Goal: Download file/media

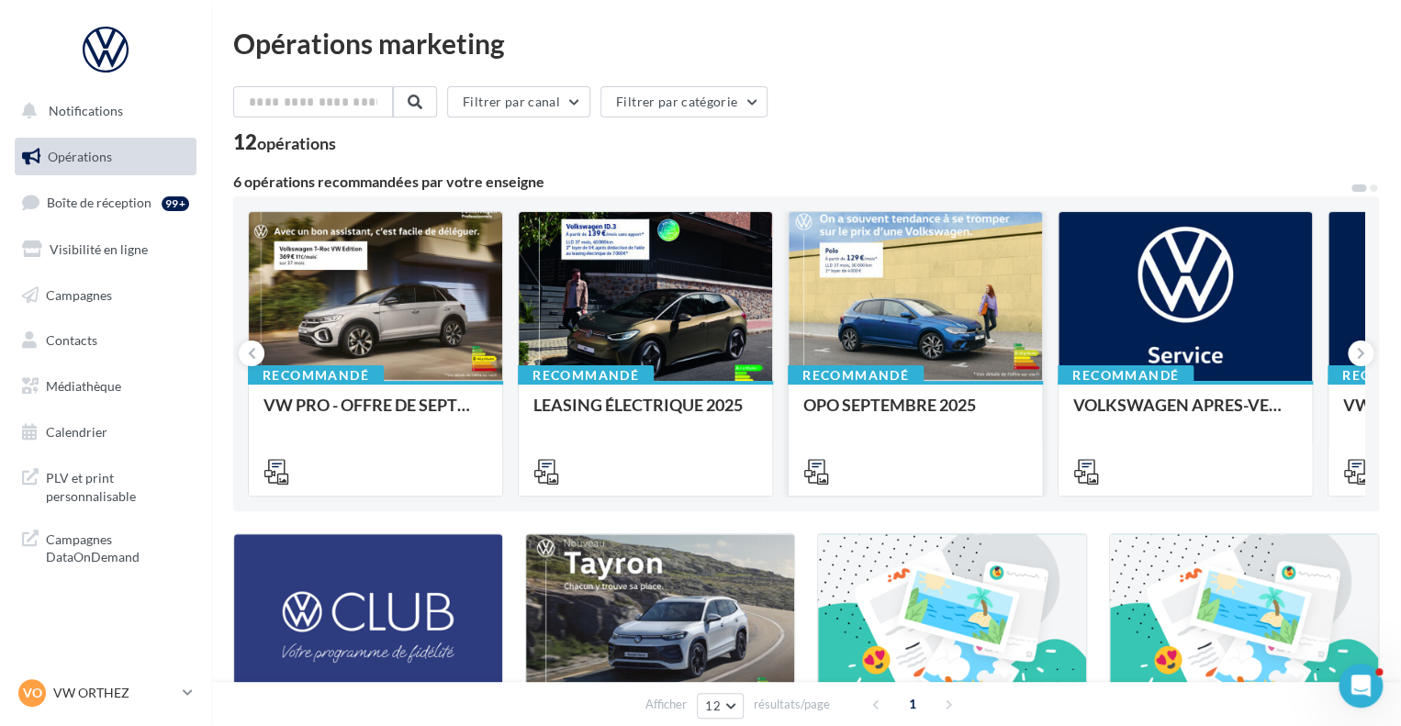
click at [932, 272] on div at bounding box center [914, 297] width 253 height 171
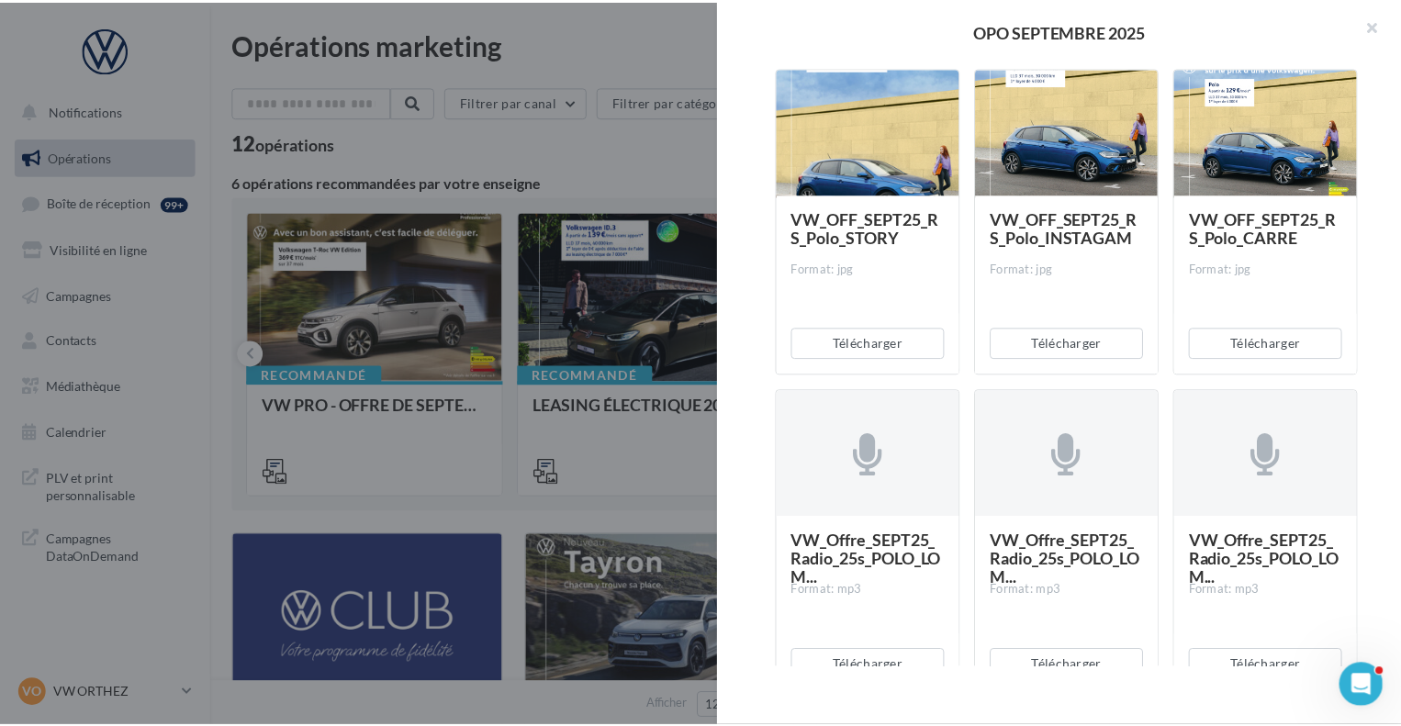
scroll to position [3488, 0]
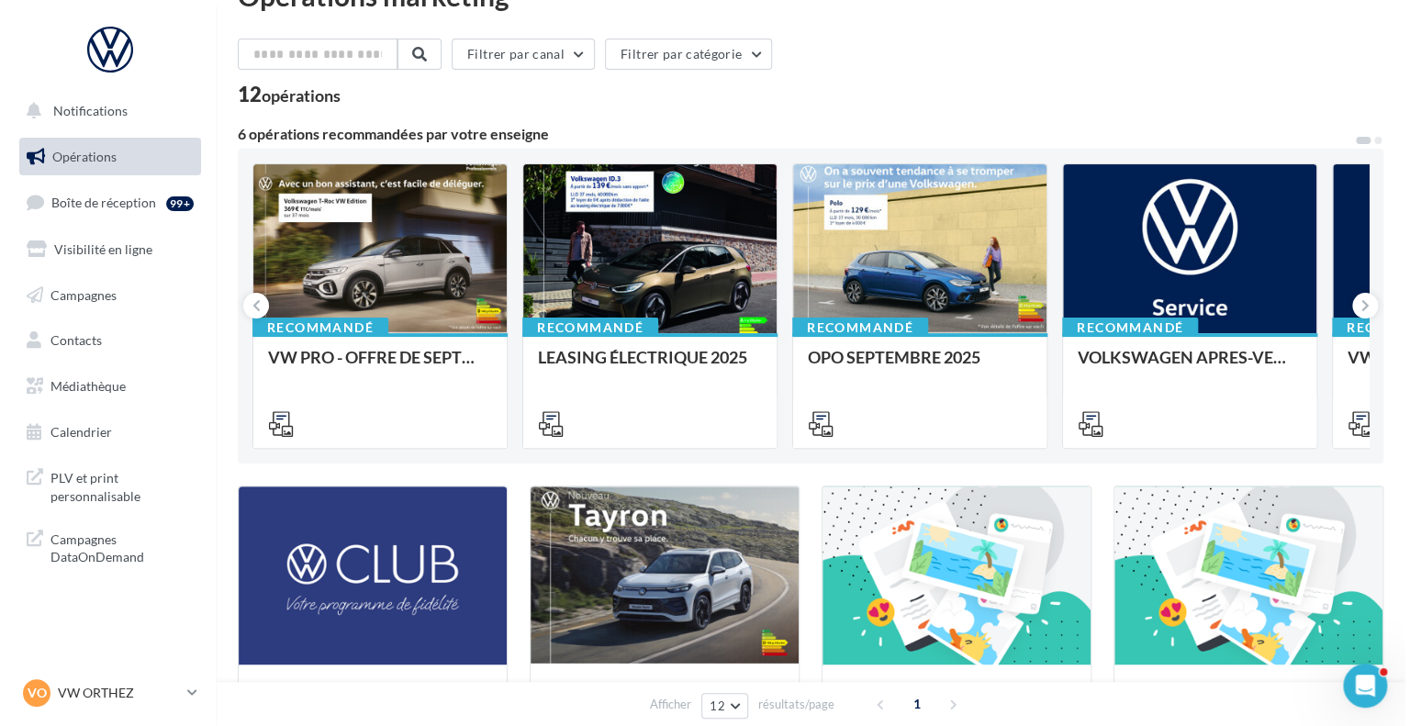
scroll to position [92, 0]
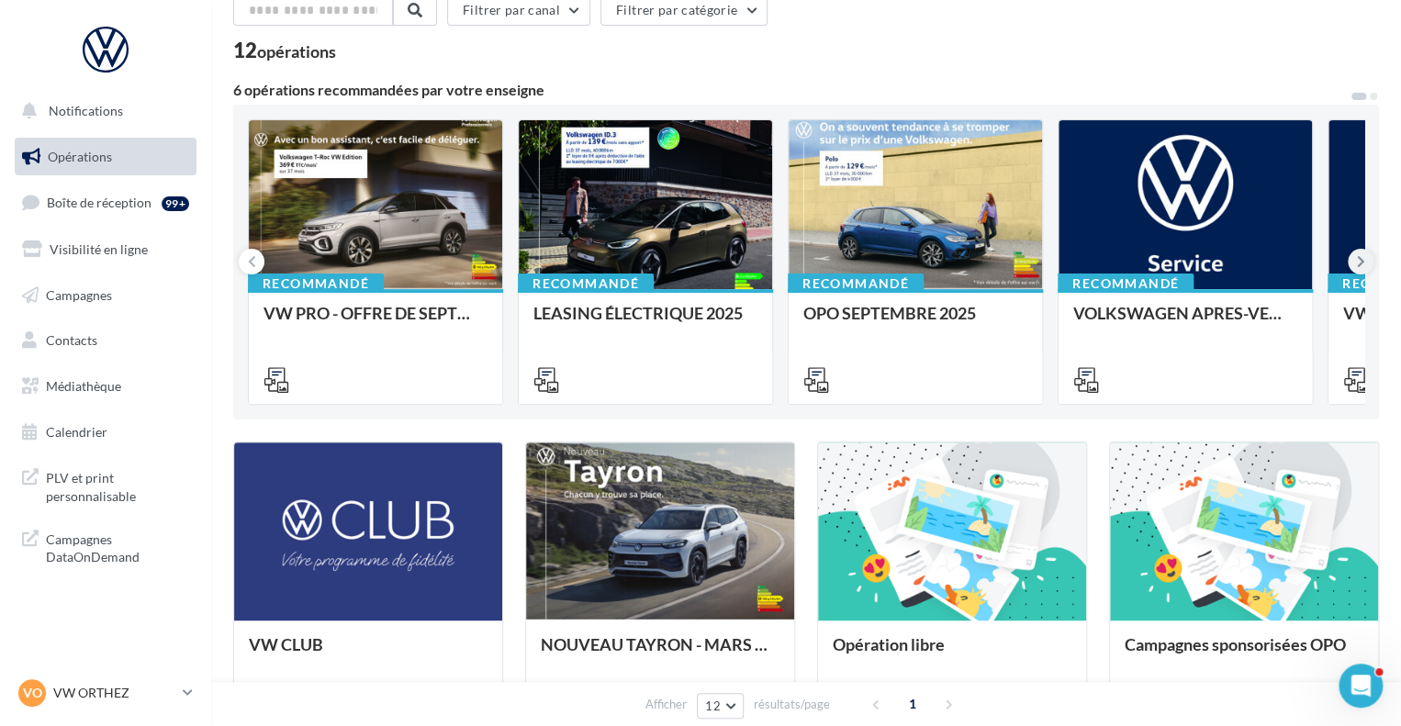
click at [1363, 260] on button at bounding box center [1360, 262] width 26 height 26
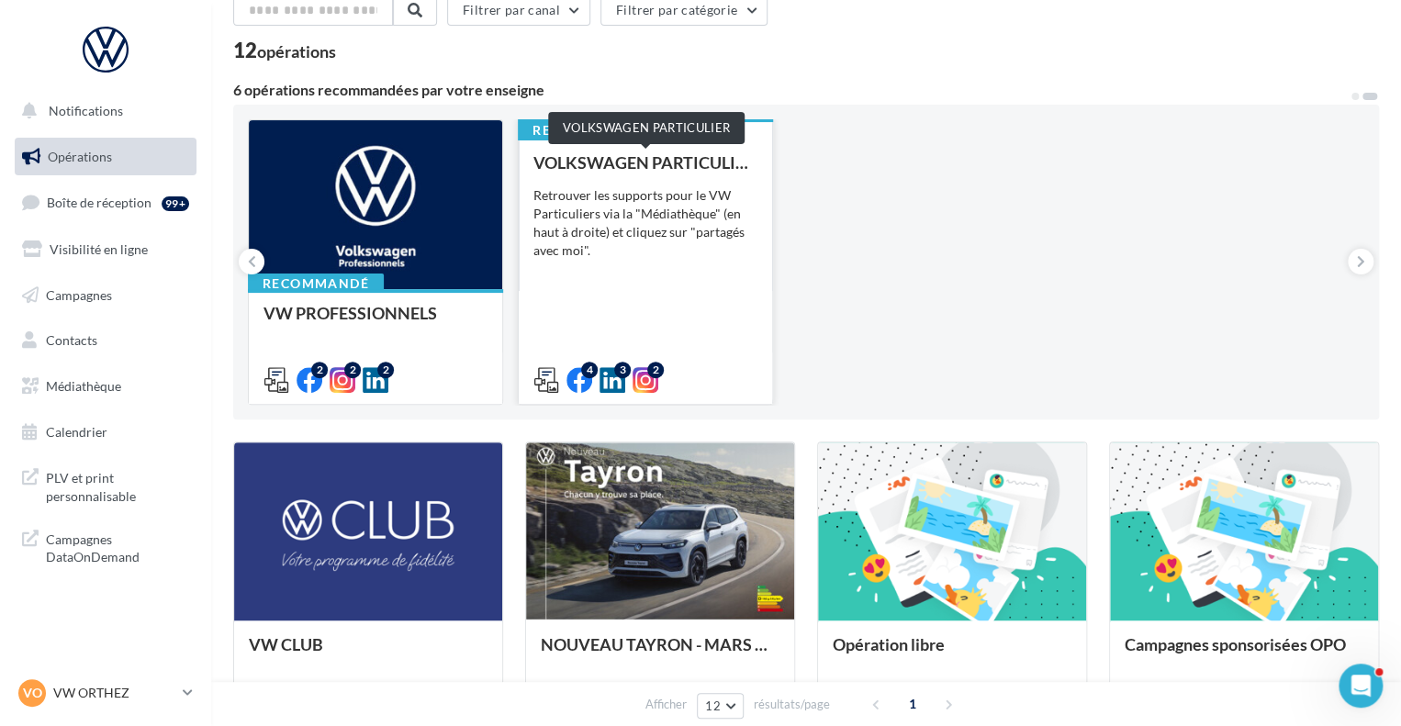
click at [595, 167] on div "VOLKSWAGEN PARTICULIER" at bounding box center [645, 162] width 224 height 18
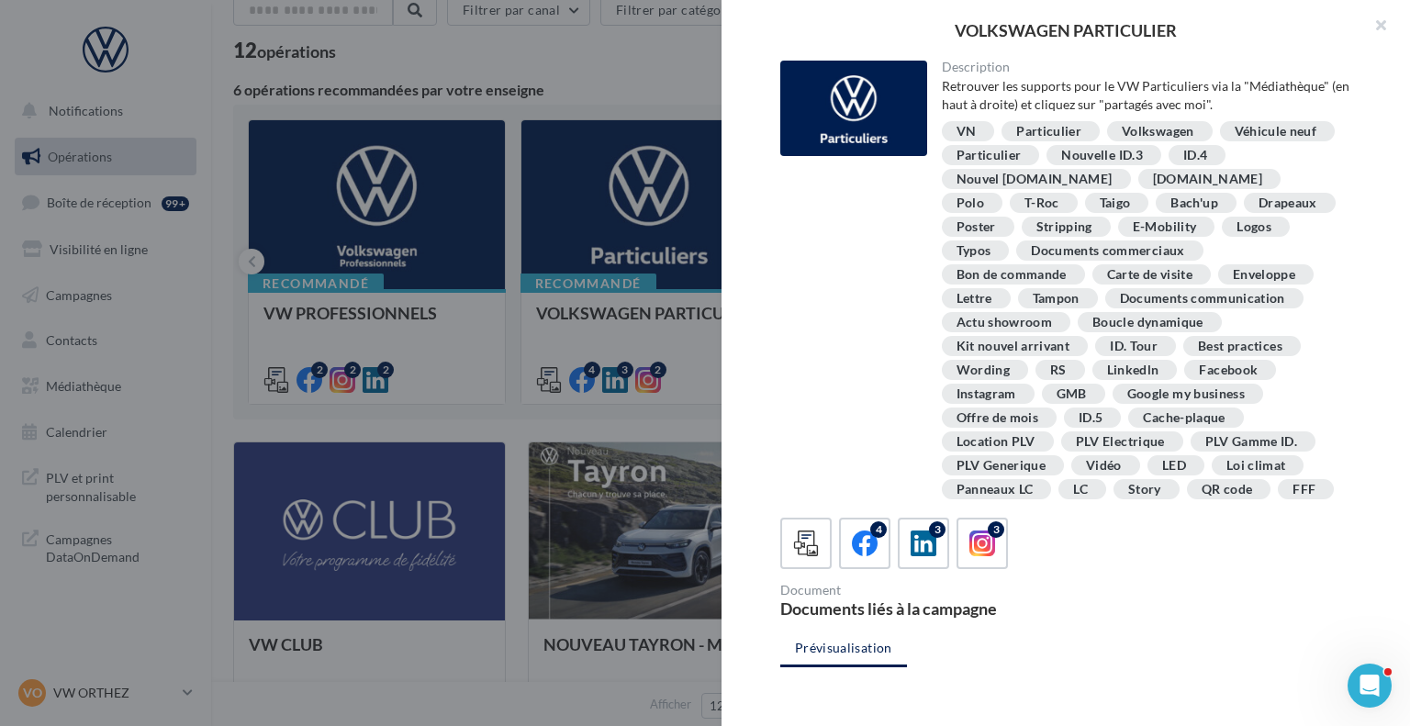
click at [1120, 299] on div "Documents communication" at bounding box center [1202, 299] width 165 height 14
click at [865, 102] on div at bounding box center [853, 108] width 147 height 95
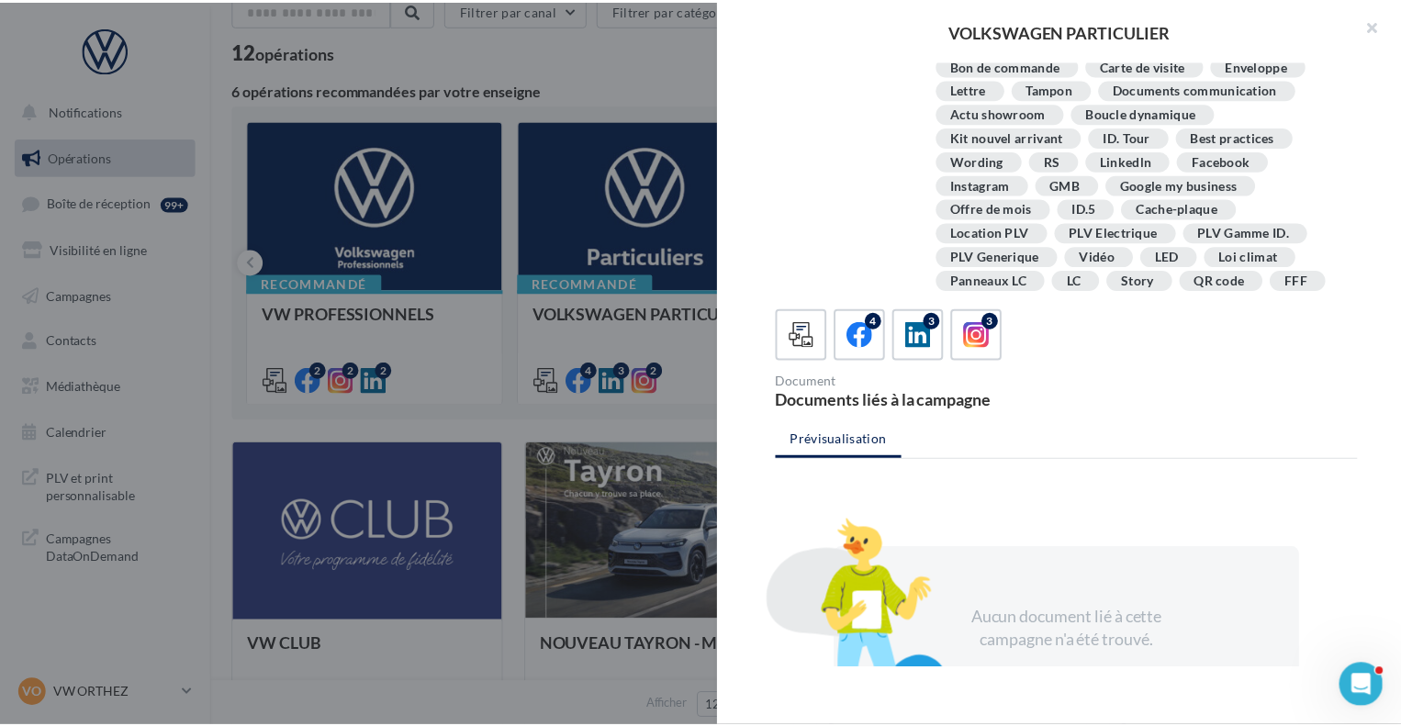
scroll to position [0, 0]
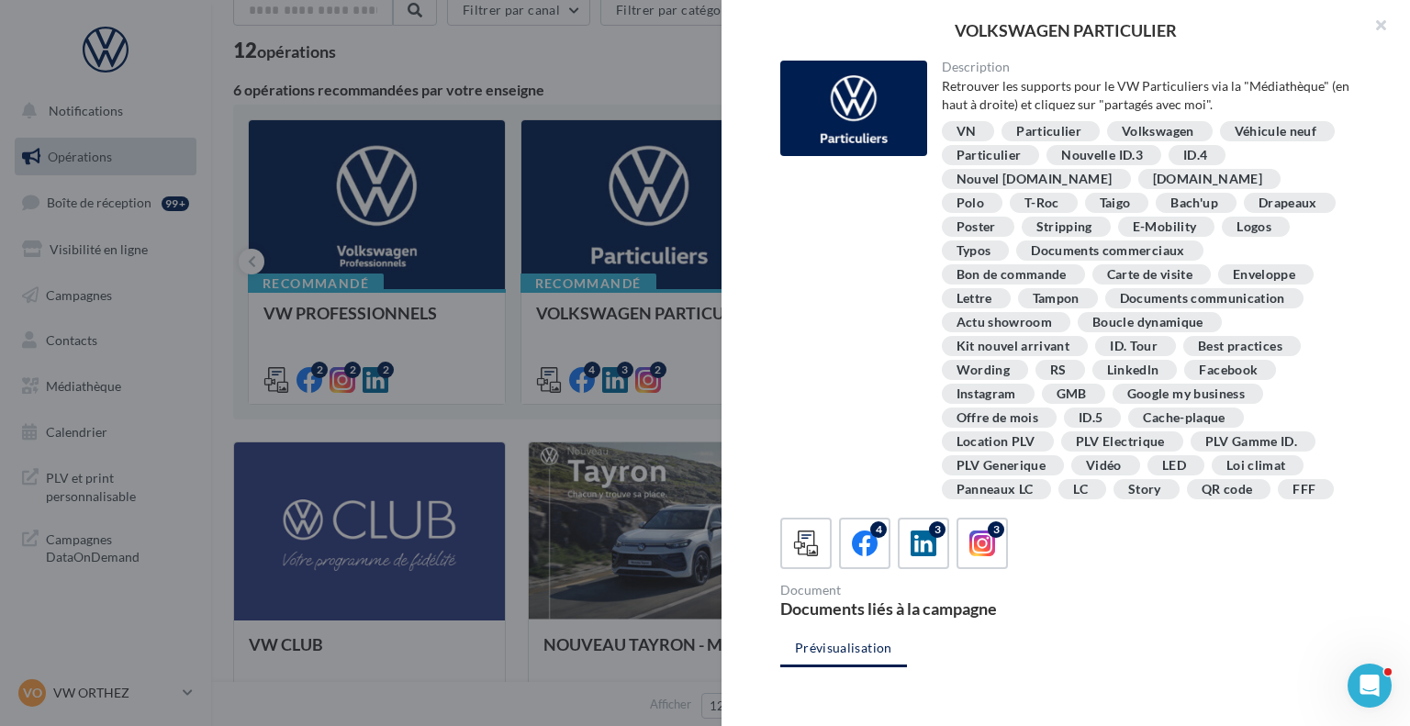
click at [1046, 459] on div "PLV Generique" at bounding box center [1001, 466] width 90 height 14
drag, startPoint x: 1017, startPoint y: 410, endPoint x: 1017, endPoint y: 396, distance: 14.7
click at [1017, 396] on div "VN Particulier Volkswagen Véhicule neuf Particulier Nouvelle ID.3 ID.4 Nouvel I…" at bounding box center [1147, 312] width 410 height 382
click at [1156, 199] on div "Bach'up" at bounding box center [1196, 203] width 80 height 20
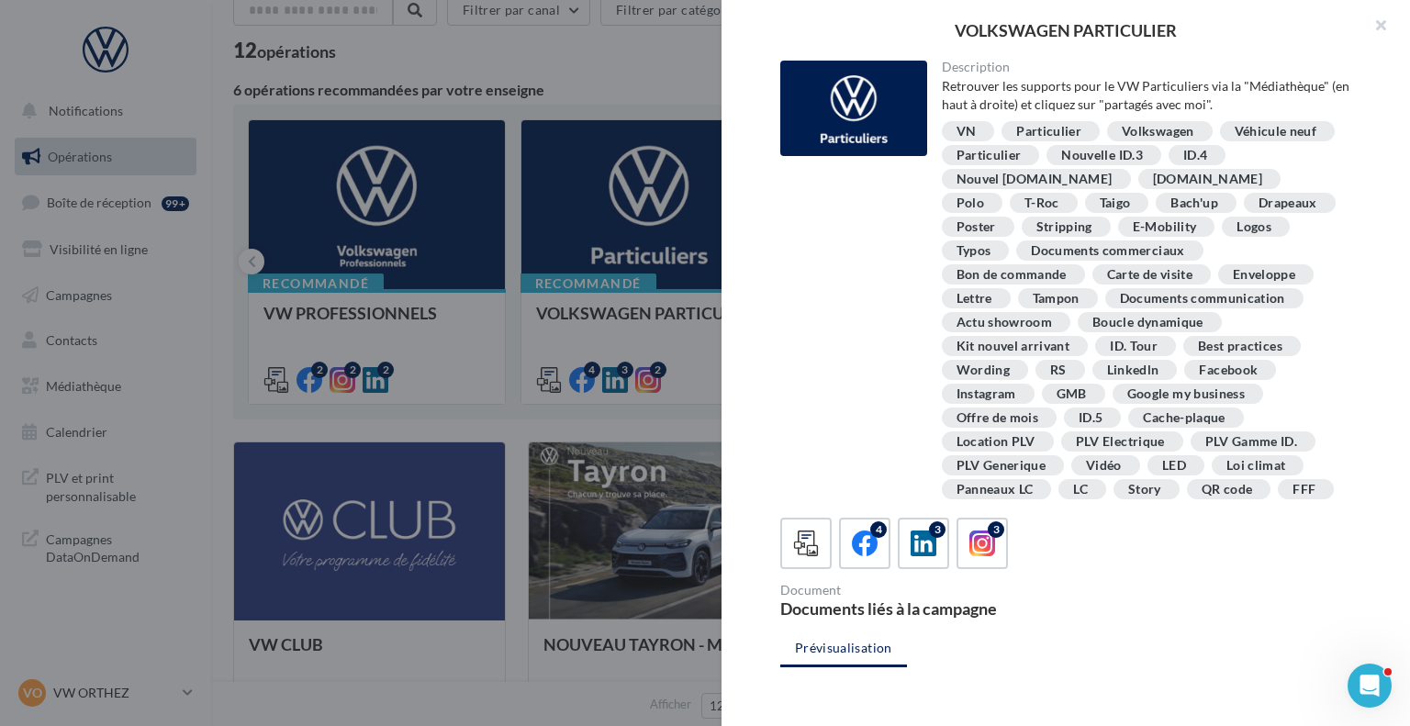
click at [348, 700] on div at bounding box center [705, 363] width 1410 height 726
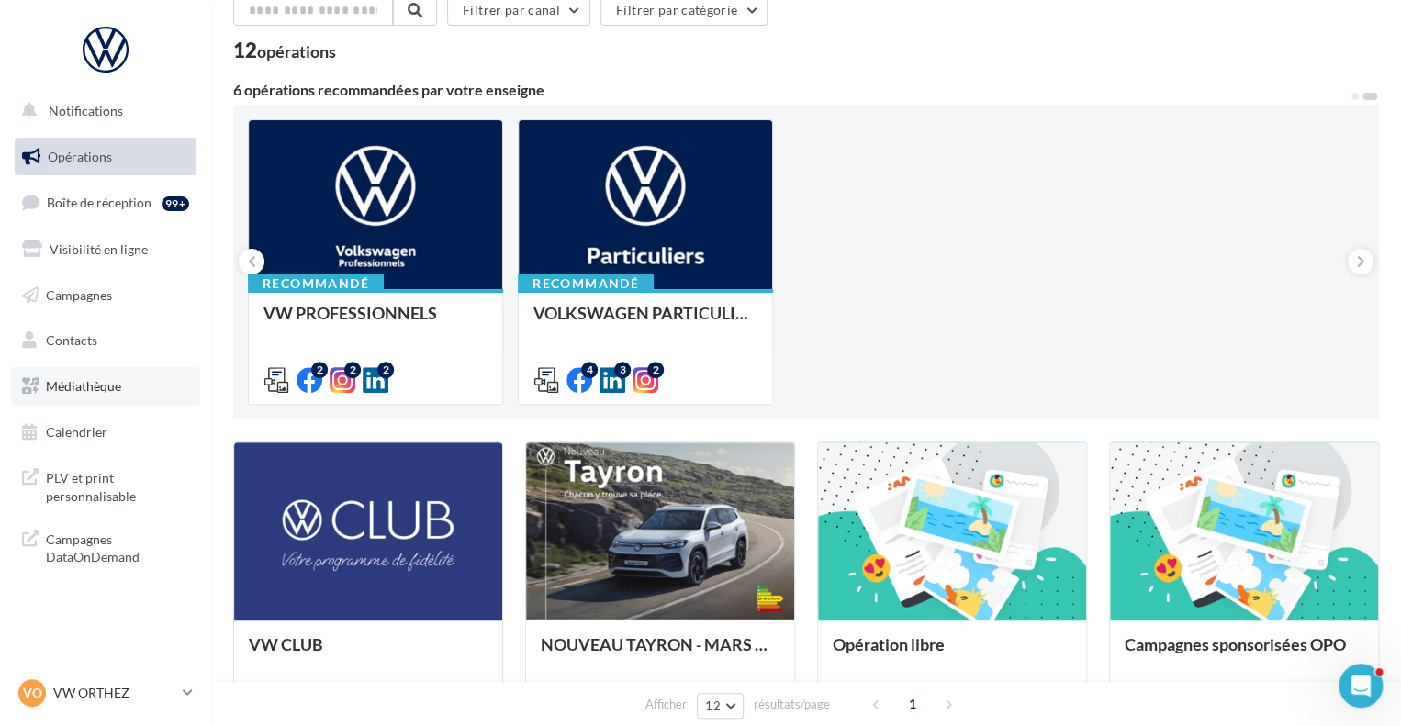
click at [39, 378] on link "Médiathèque" at bounding box center [105, 386] width 189 height 39
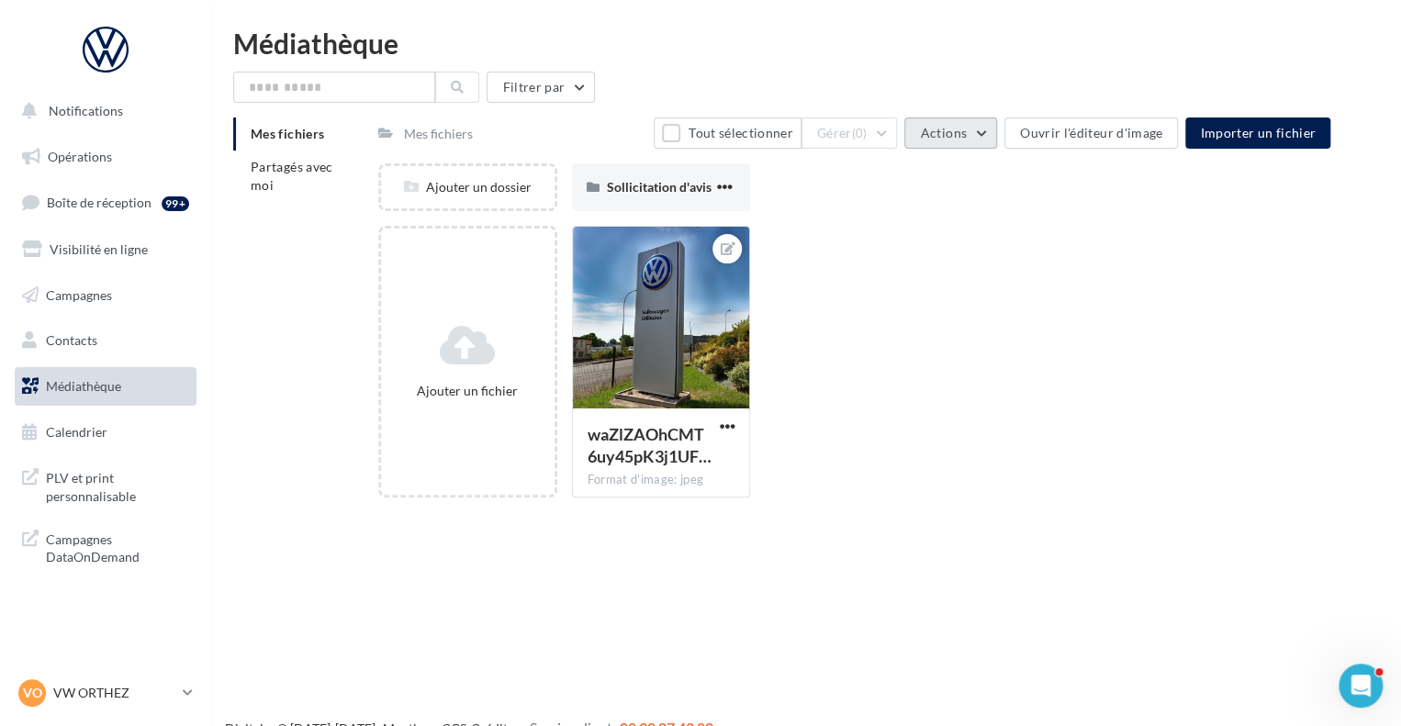
click at [936, 131] on span "Actions" at bounding box center [943, 133] width 46 height 16
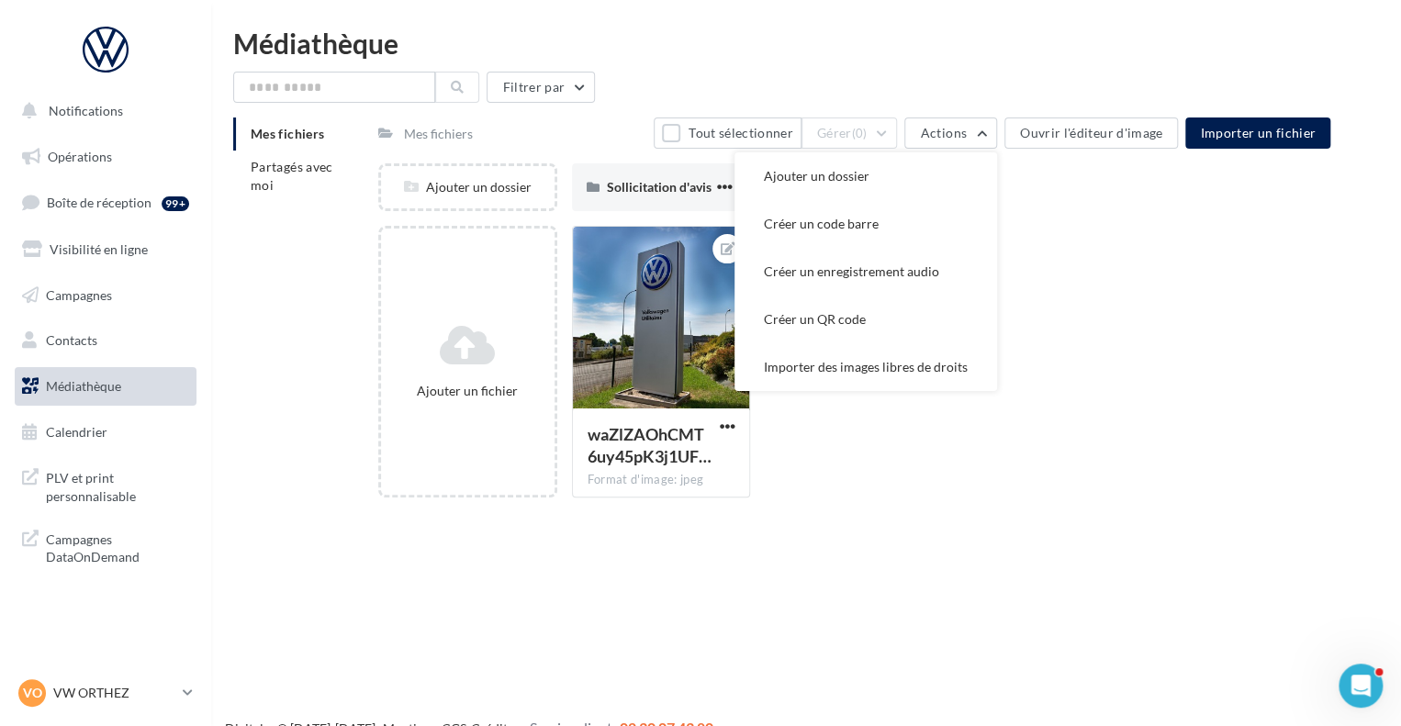
click at [452, 131] on div "Mes fichiers" at bounding box center [438, 134] width 69 height 18
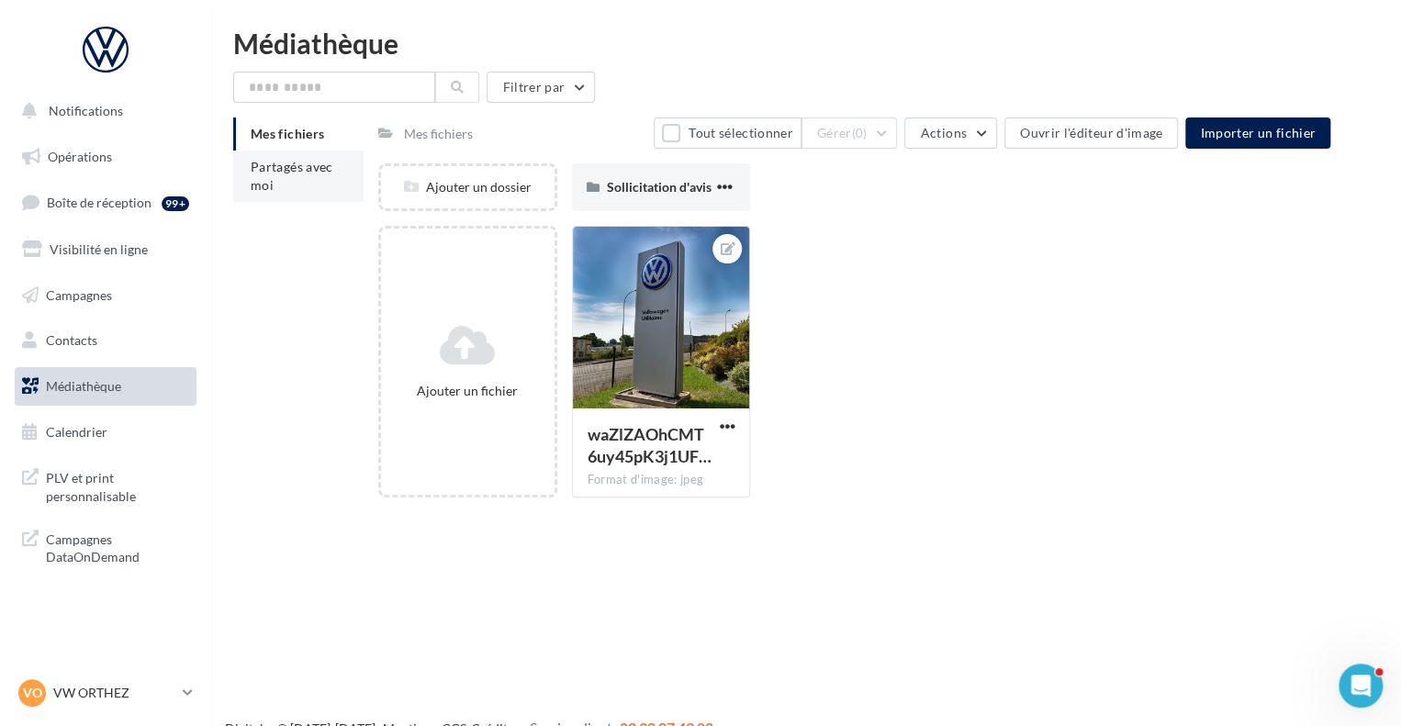
click at [323, 184] on li "Partagés avec moi" at bounding box center [298, 176] width 130 height 51
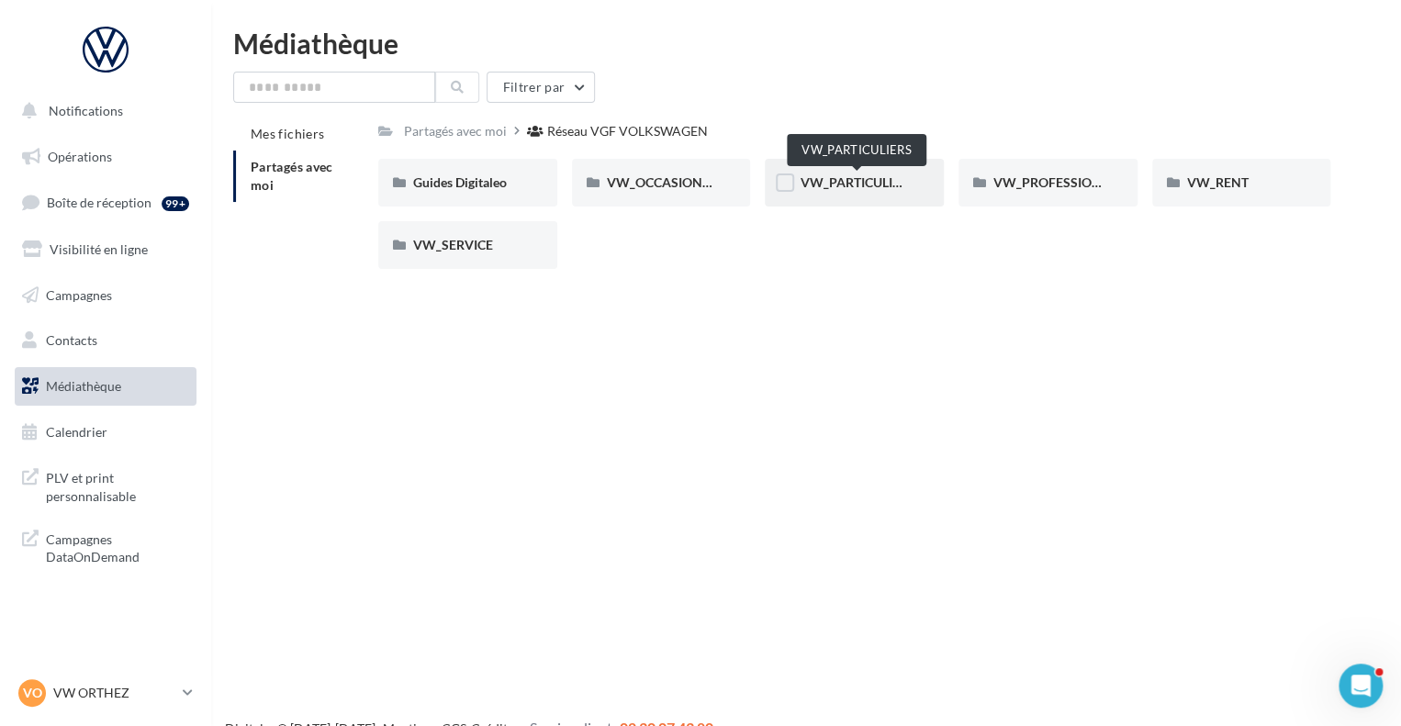
click at [866, 183] on span "VW_PARTICULIERS" at bounding box center [856, 182] width 115 height 16
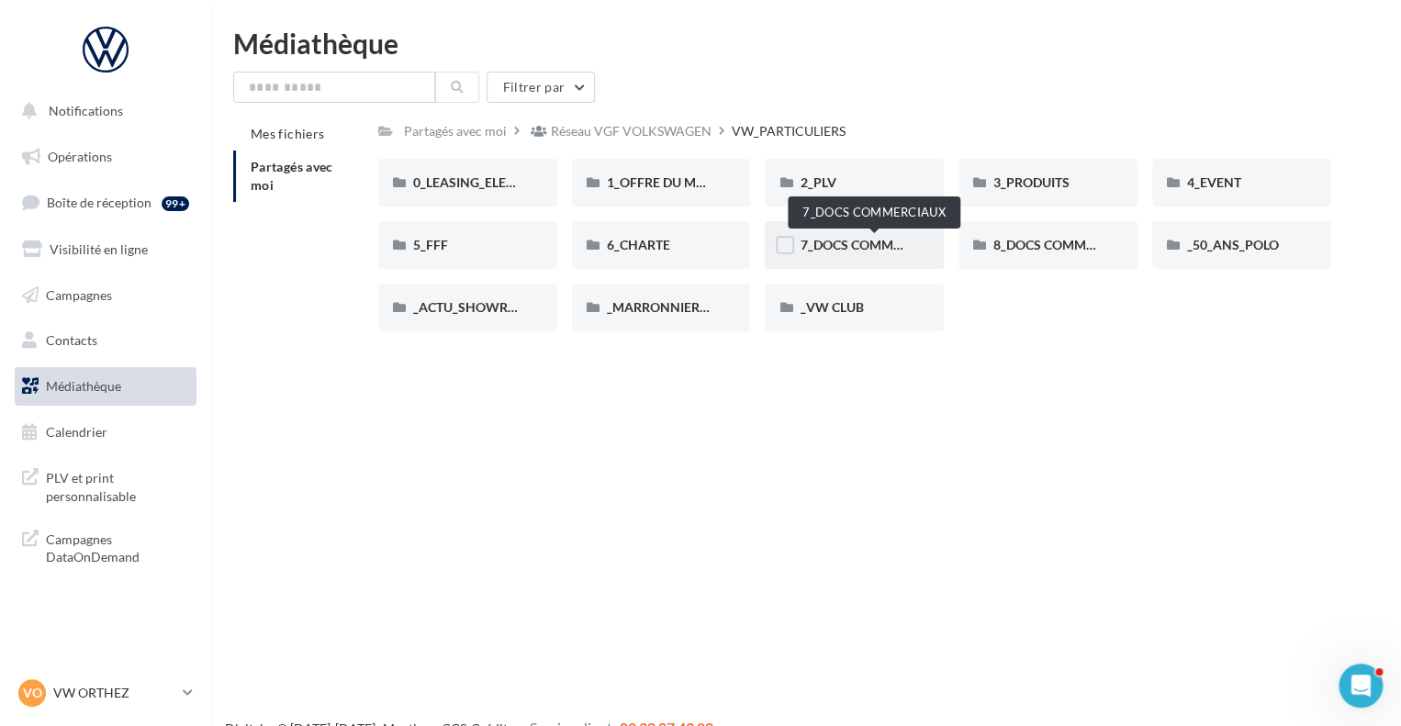
click at [835, 248] on span "7_DOCS COMMERCIAUX" at bounding box center [873, 245] width 148 height 16
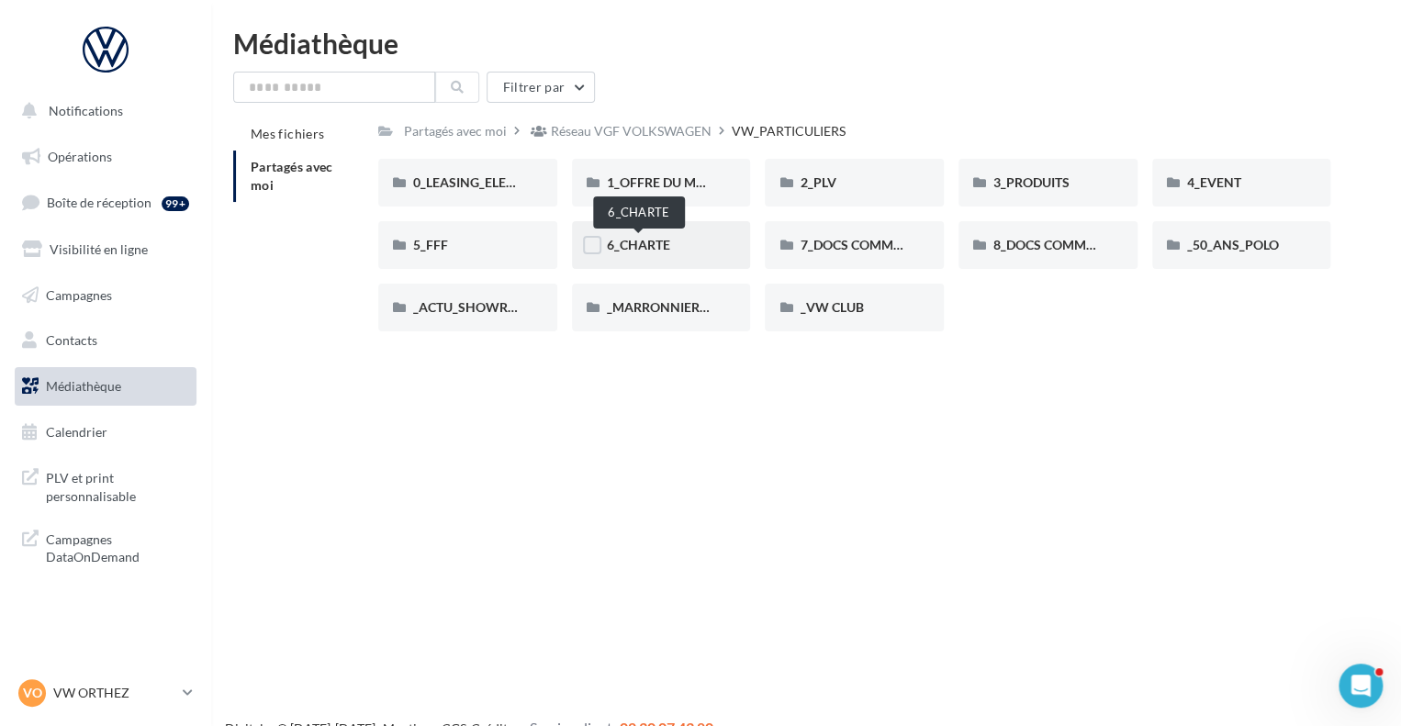
click at [659, 245] on span "6_CHARTE" at bounding box center [638, 245] width 63 height 16
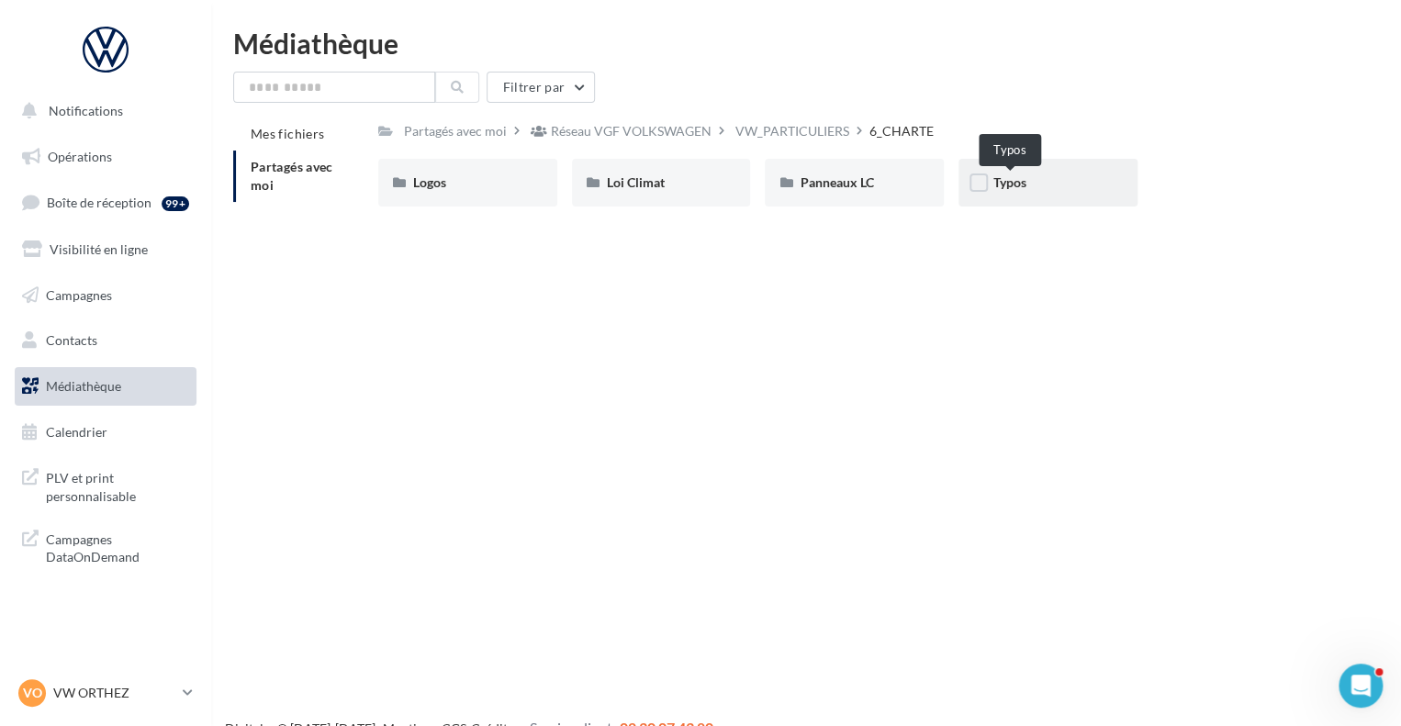
click at [995, 179] on span "Typos" at bounding box center [1009, 182] width 33 height 16
click at [824, 182] on span "Panneaux LC" at bounding box center [835, 182] width 73 height 16
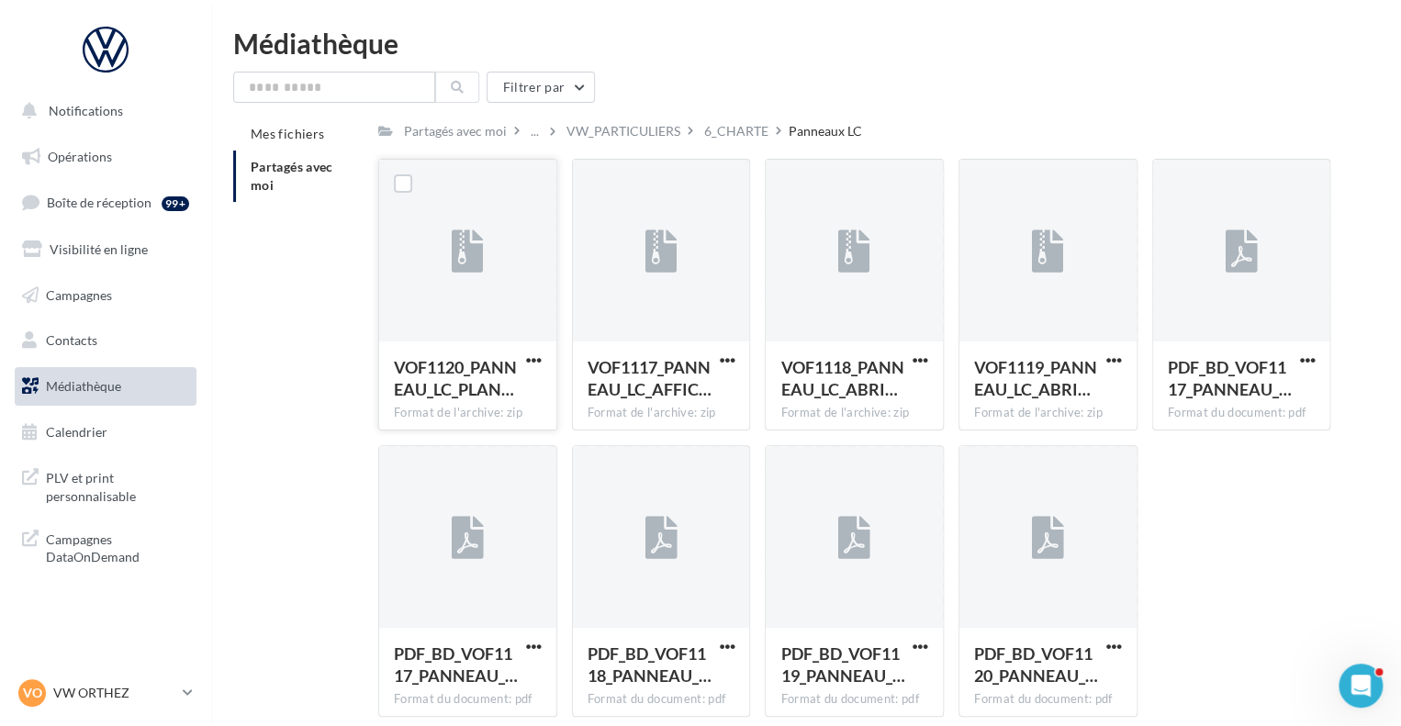
click at [473, 225] on div at bounding box center [468, 252] width 32 height 61
click at [475, 250] on icon at bounding box center [468, 252] width 32 height 42
click at [476, 247] on icon at bounding box center [468, 252] width 32 height 42
click at [404, 179] on label at bounding box center [403, 183] width 18 height 18
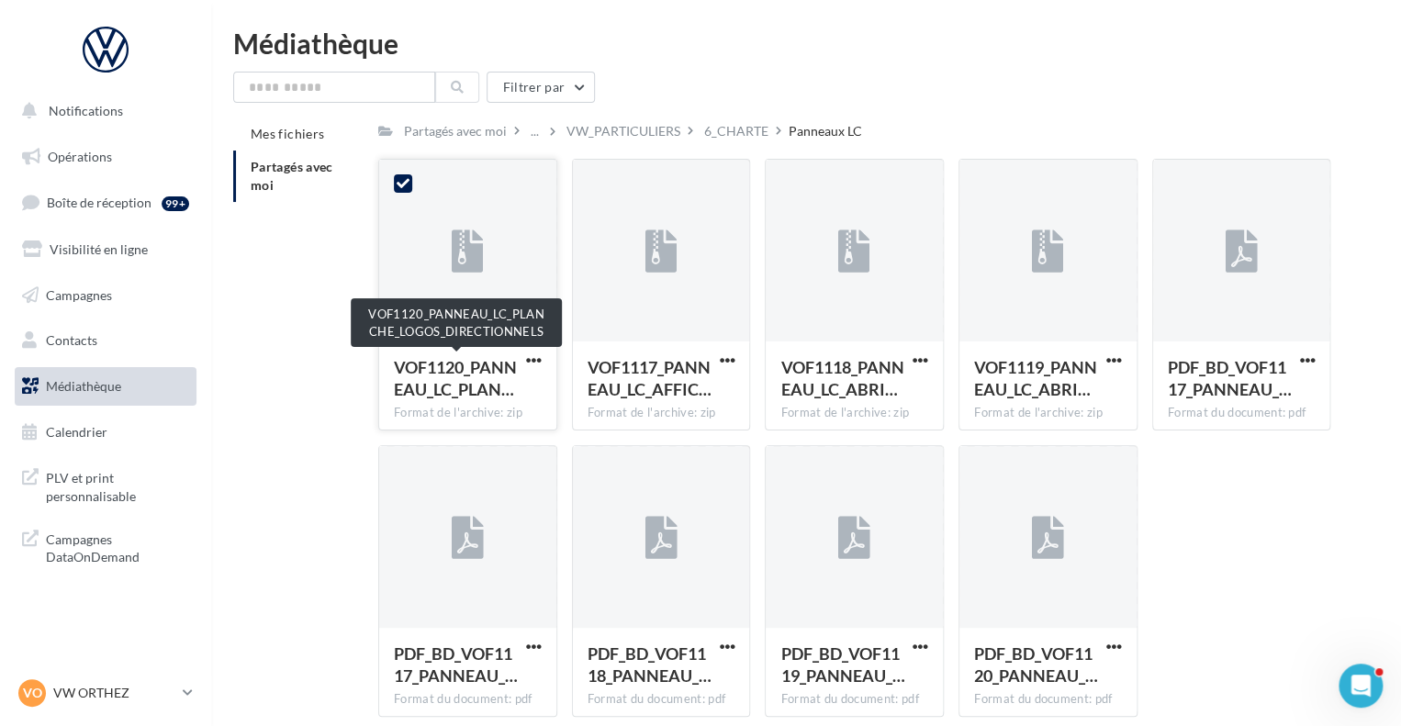
click at [439, 381] on span "VOF1120_PANNEAU_LC_PLAN…" at bounding box center [455, 378] width 123 height 42
click at [461, 380] on span "VOF1120_PANNEAU_LC_PLAN…" at bounding box center [455, 378] width 123 height 42
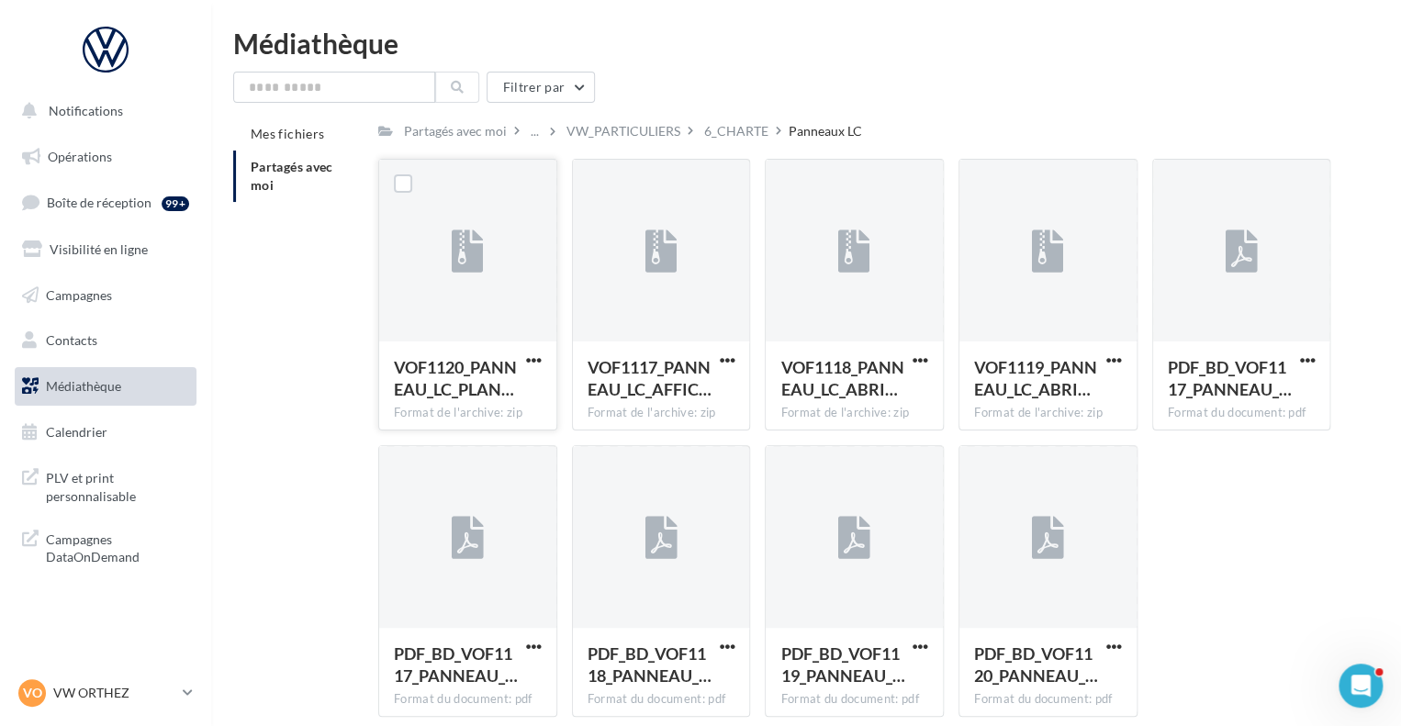
click at [459, 380] on span "VOF1120_PANNEAU_LC_PLAN…" at bounding box center [455, 378] width 123 height 42
click at [532, 357] on span "button" at bounding box center [534, 360] width 16 height 16
click at [496, 405] on button "Télécharger" at bounding box center [454, 397] width 184 height 48
click at [725, 645] on span "button" at bounding box center [727, 647] width 16 height 16
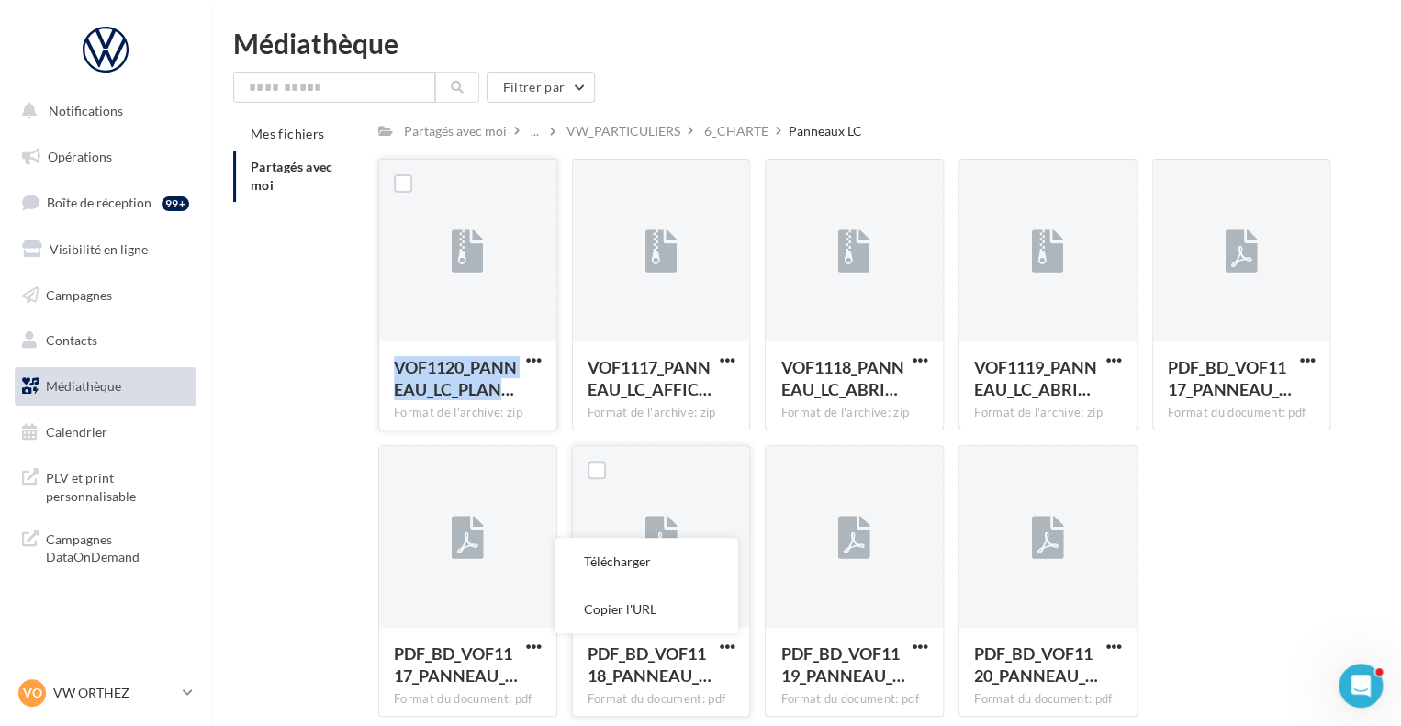
click at [690, 554] on button "Télécharger" at bounding box center [646, 562] width 184 height 48
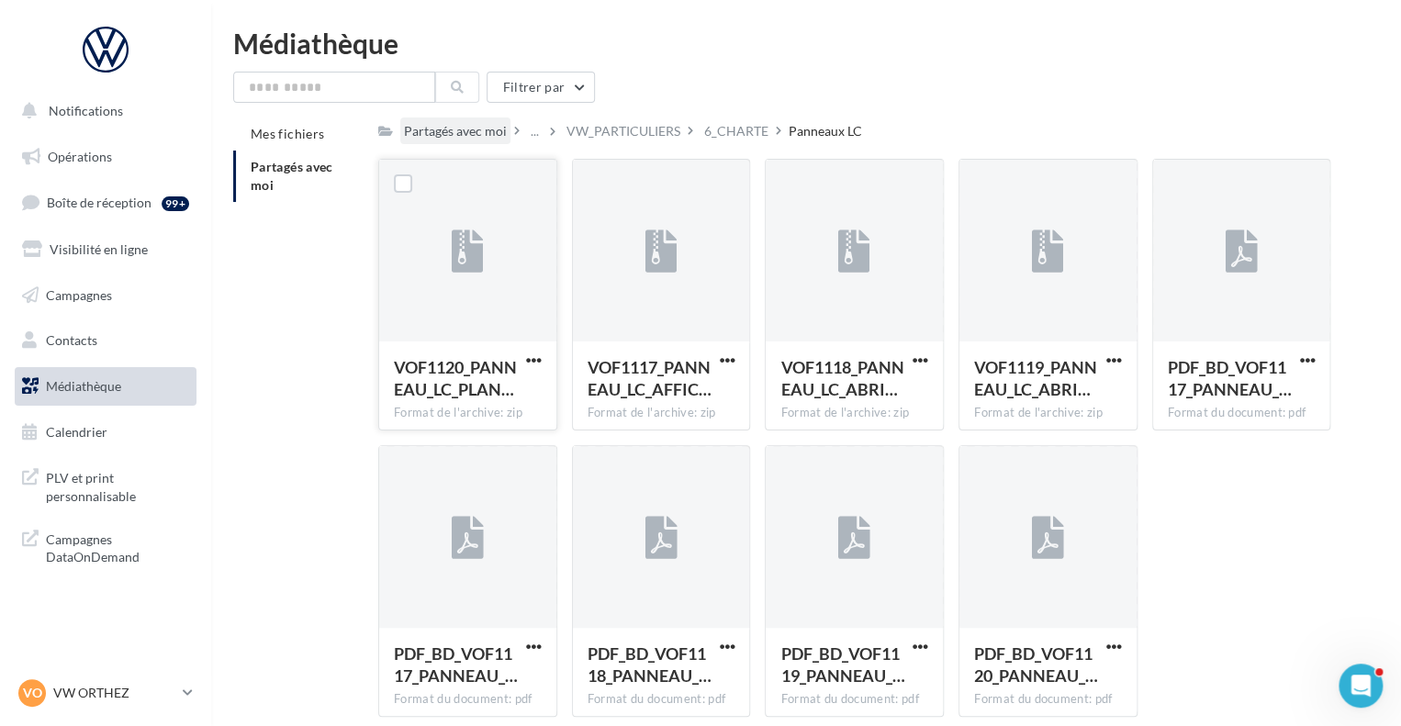
click at [493, 131] on div "Partagés avec moi" at bounding box center [455, 131] width 103 height 18
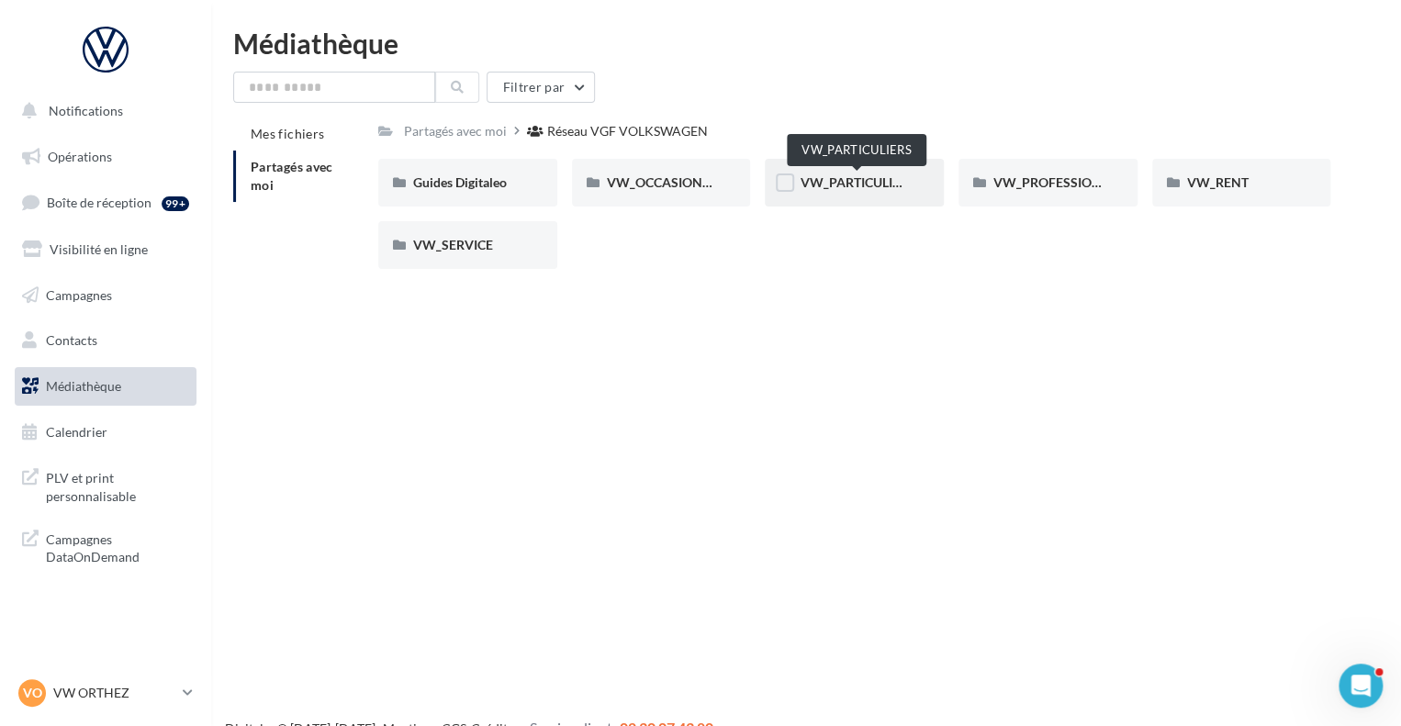
click at [878, 181] on span "VW_PARTICULIERS" at bounding box center [856, 182] width 115 height 16
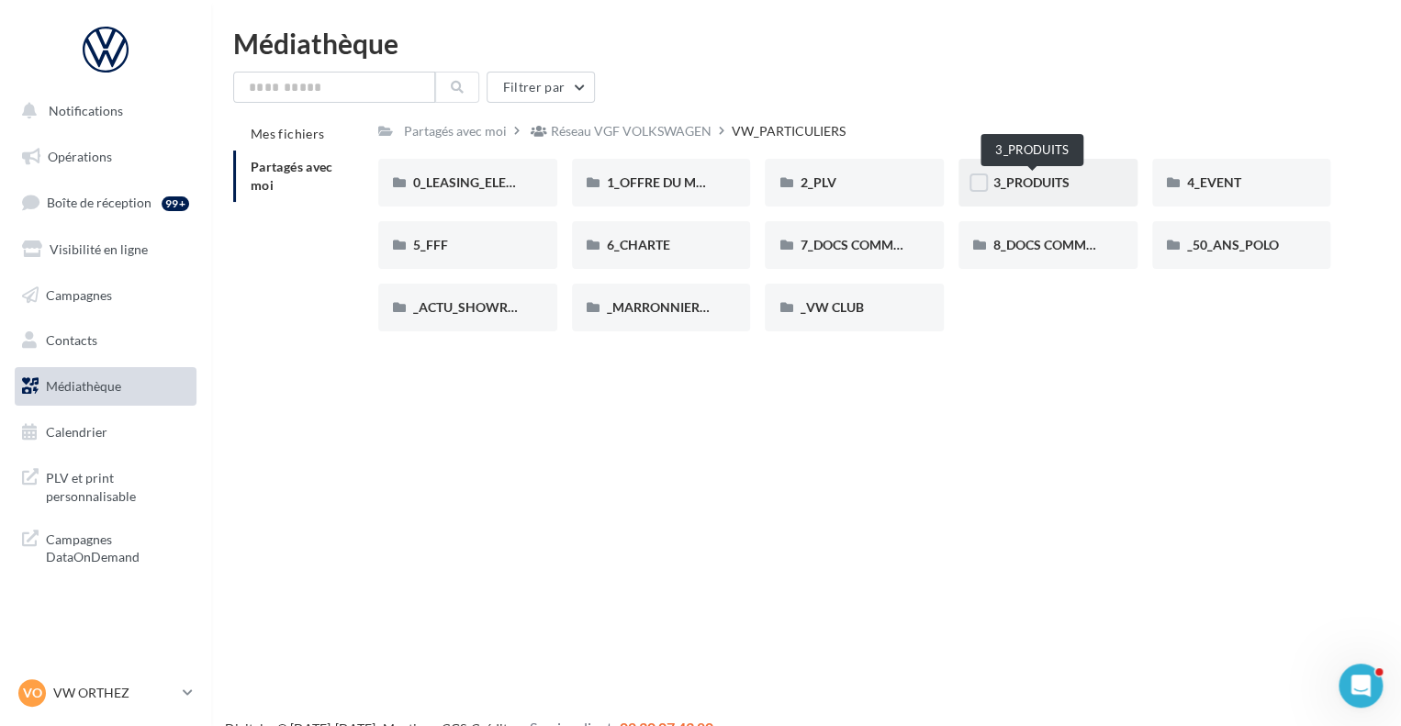
click at [1025, 179] on span "3_PRODUITS" at bounding box center [1031, 182] width 76 height 16
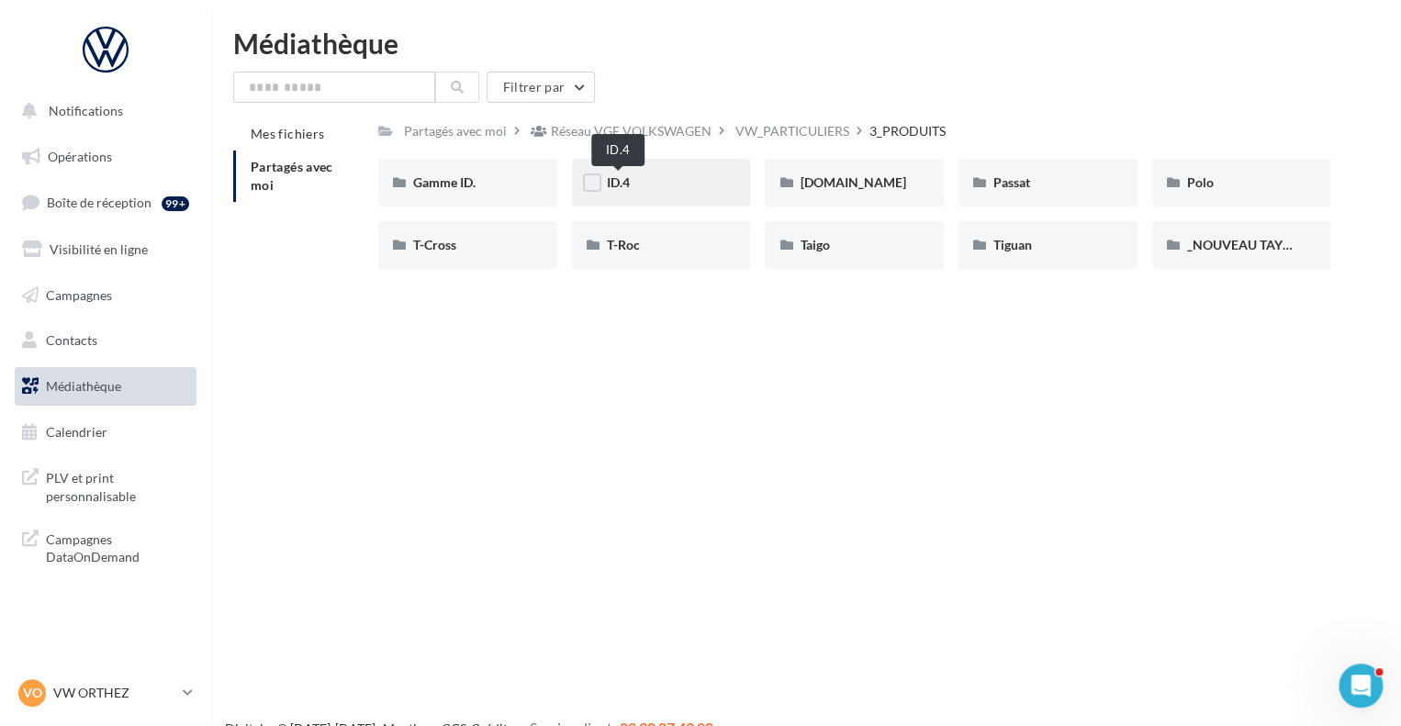
click at [621, 179] on span "ID.4" at bounding box center [618, 182] width 23 height 16
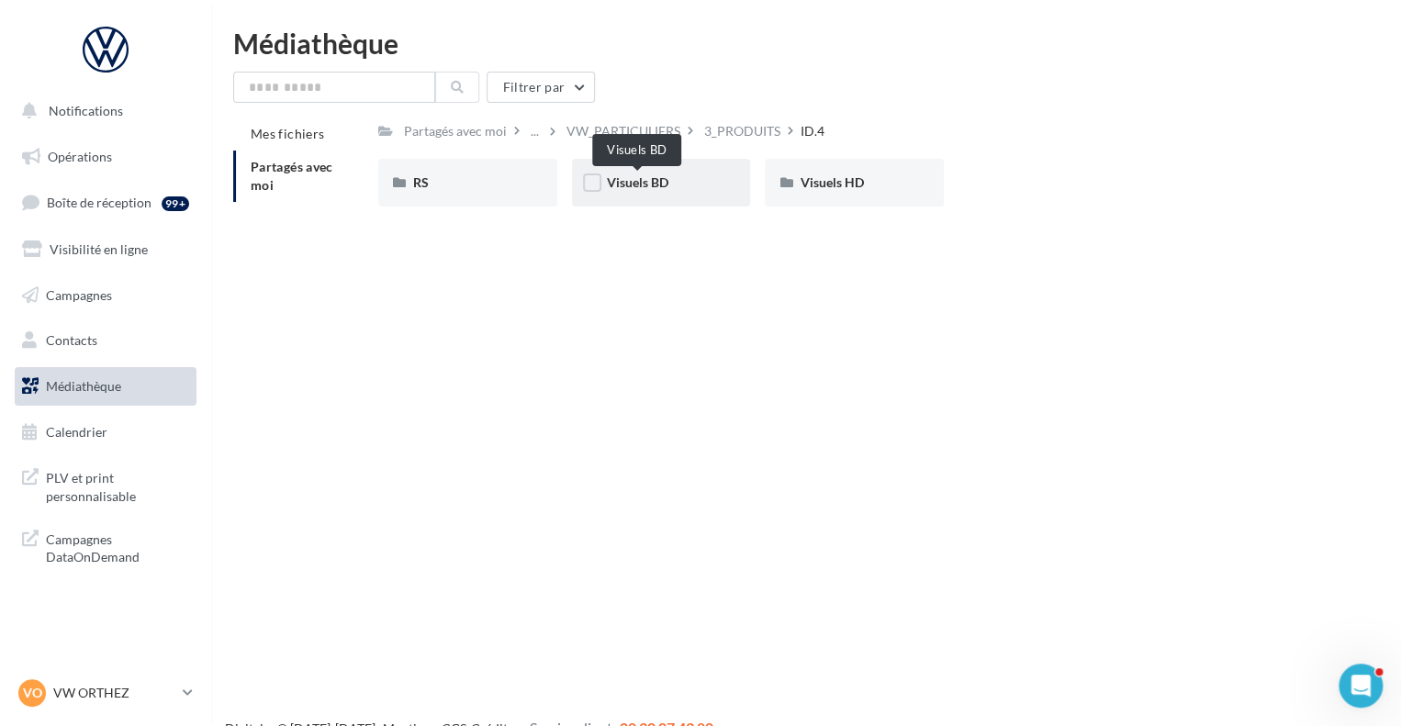
click at [637, 179] on span "Visuels BD" at bounding box center [637, 182] width 61 height 16
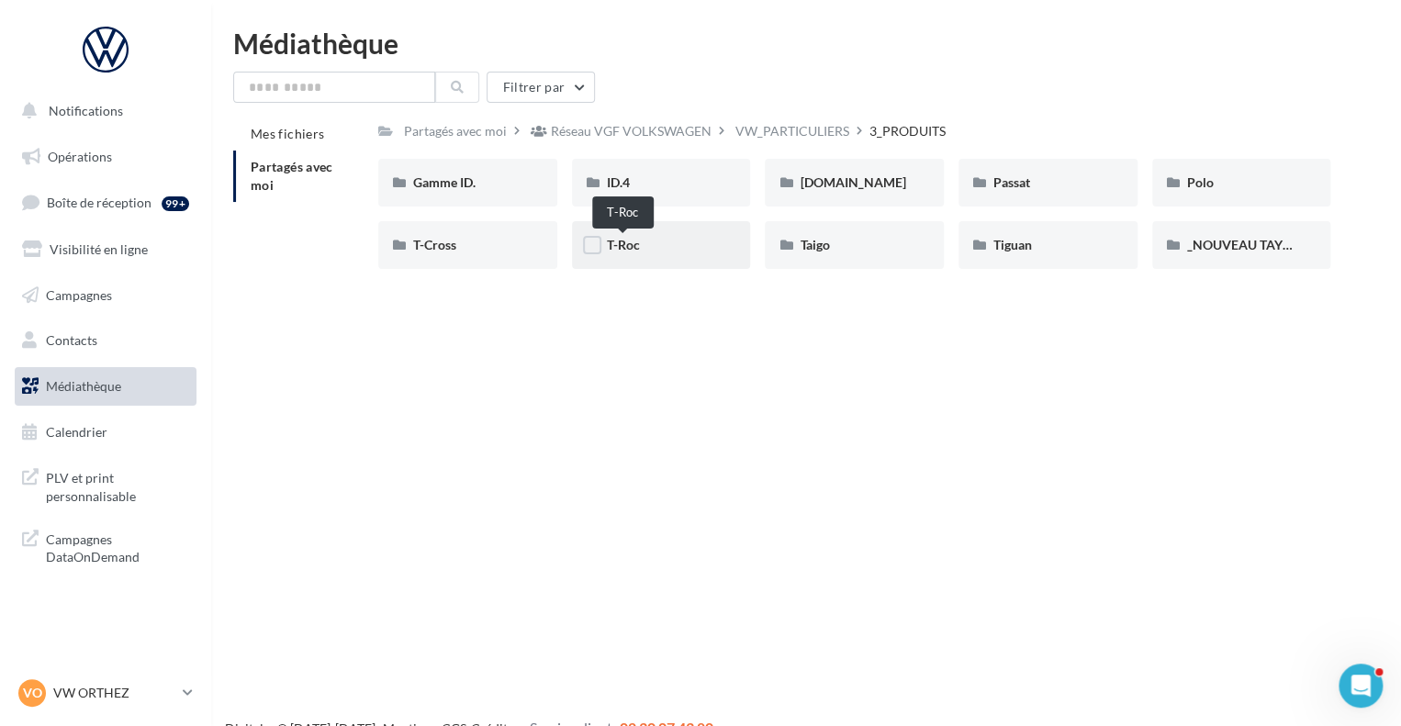
click at [625, 240] on span "T-Roc" at bounding box center [623, 245] width 33 height 16
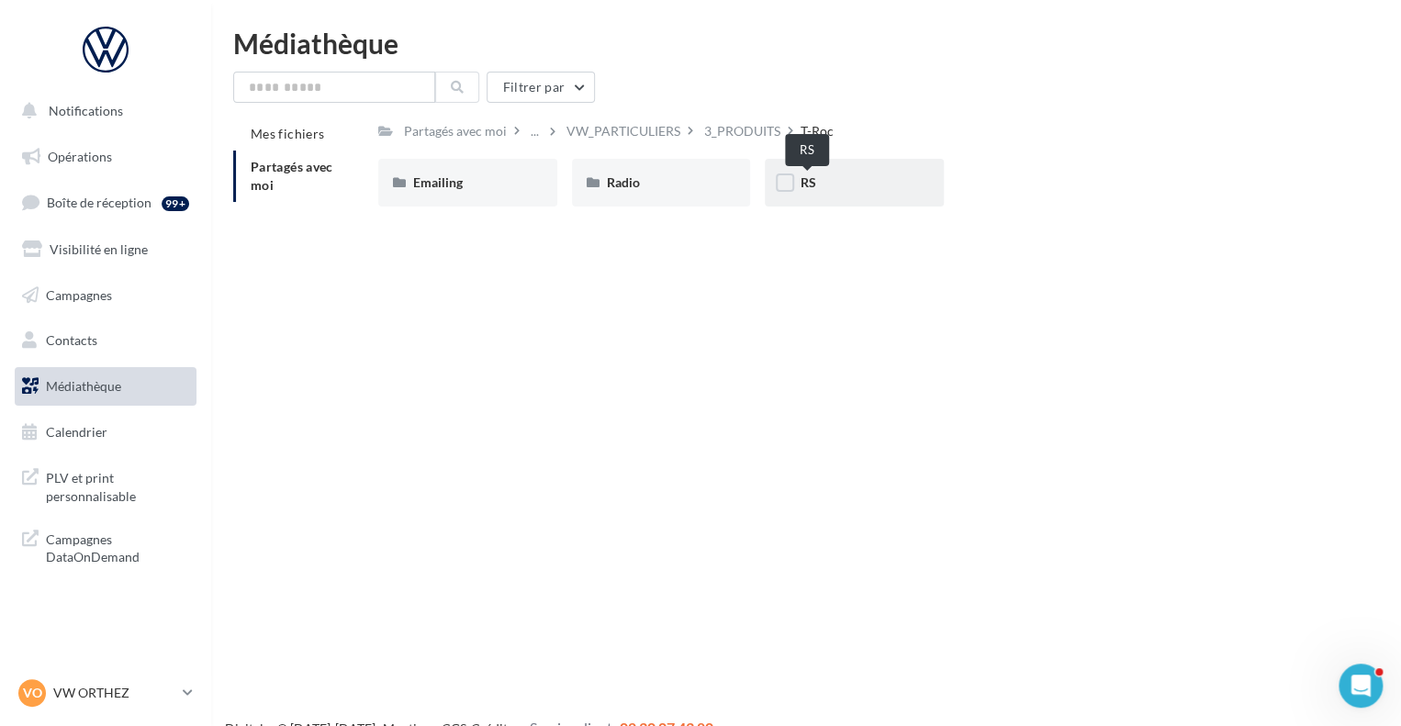
click at [800, 184] on span "RS" at bounding box center [807, 182] width 16 height 16
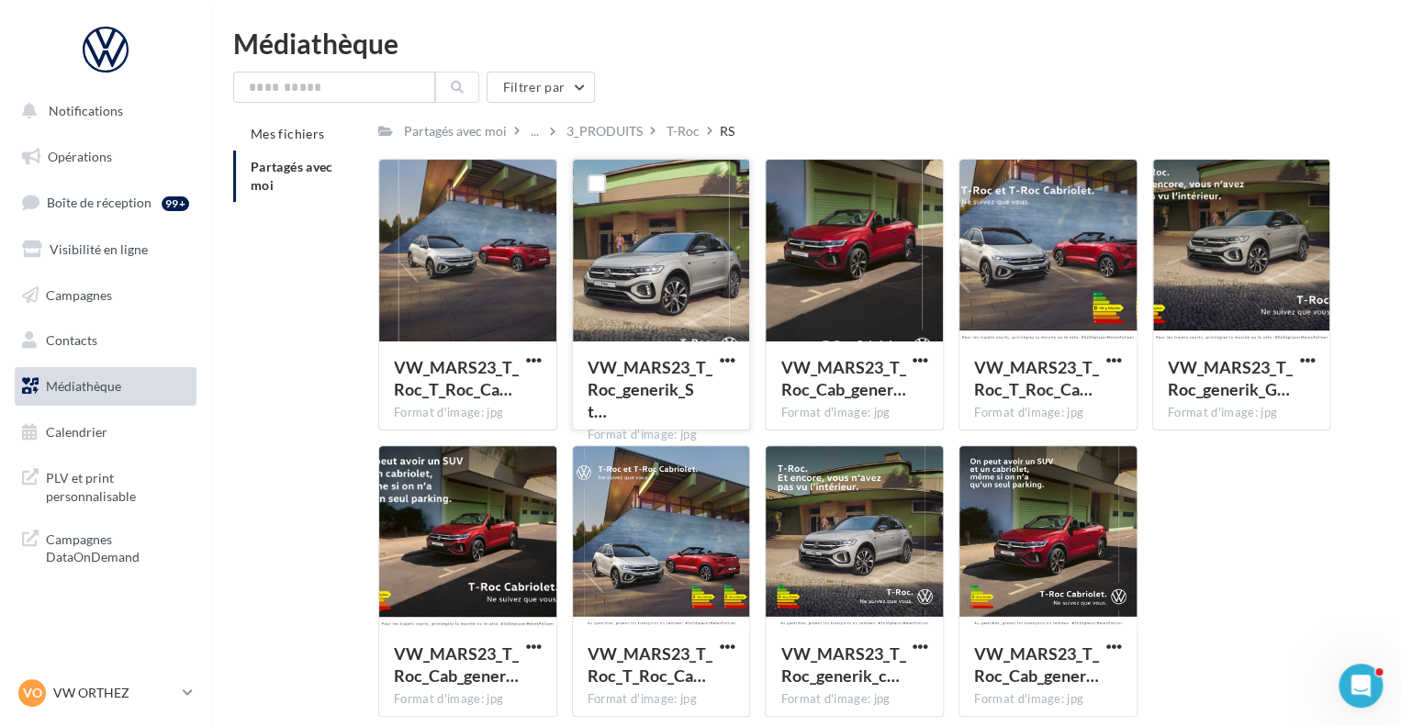
click at [664, 237] on div at bounding box center [661, 252] width 177 height 184
click at [657, 258] on div at bounding box center [661, 252] width 177 height 184
click at [597, 174] on label at bounding box center [596, 183] width 18 height 18
click at [727, 363] on span "button" at bounding box center [727, 360] width 16 height 16
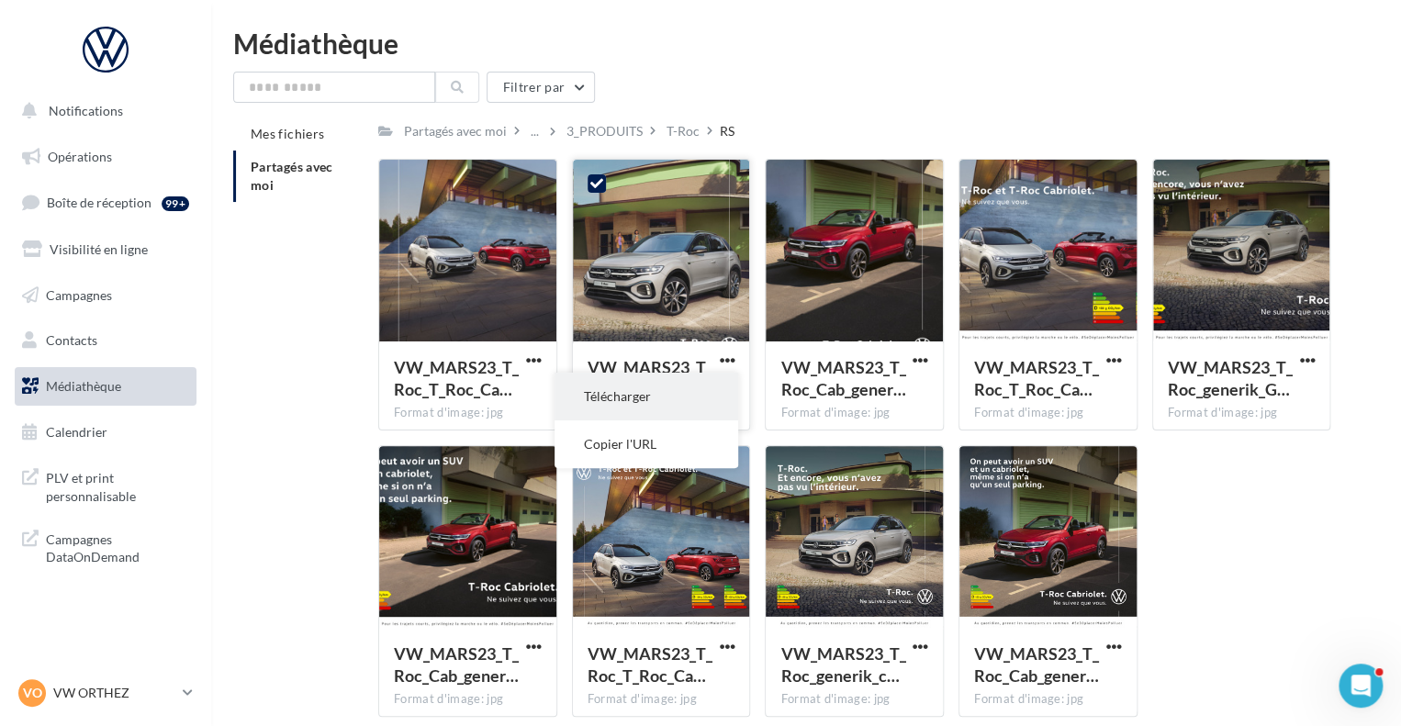
click at [687, 387] on button "Télécharger" at bounding box center [646, 397] width 184 height 48
